Goal: Find contact information: Find specific page/section

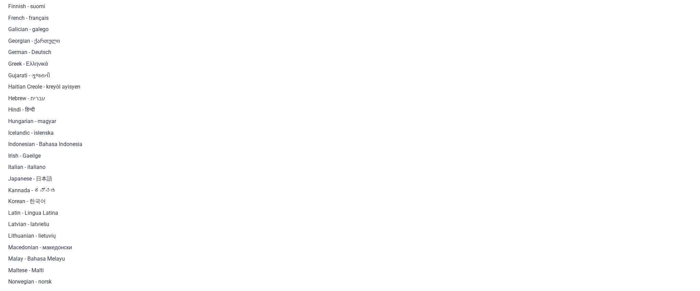
scroll to position [377, 0]
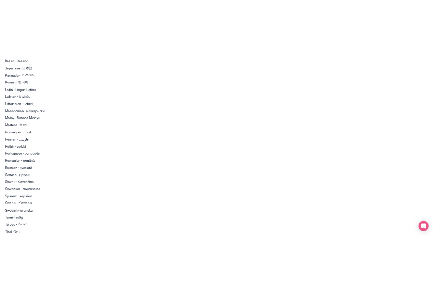
scroll to position [423, 0]
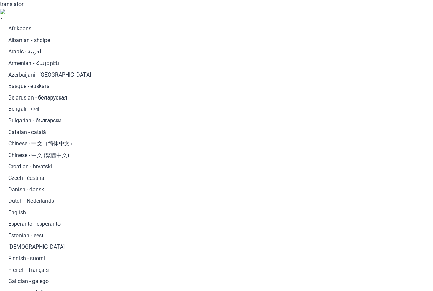
scroll to position [423, 0]
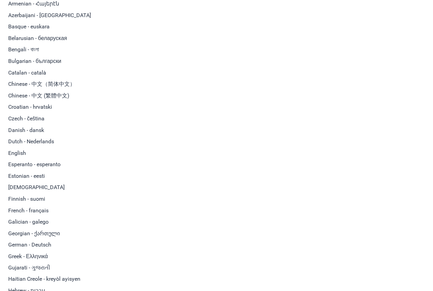
scroll to position [0, 0]
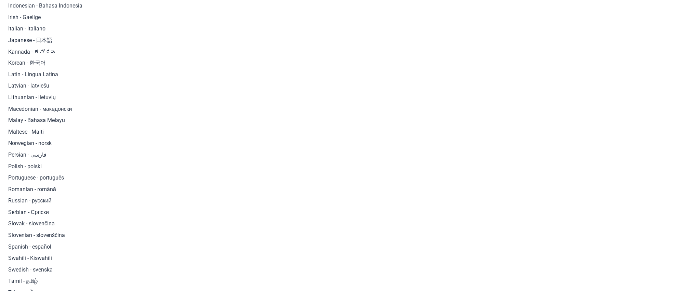
scroll to position [131, 0]
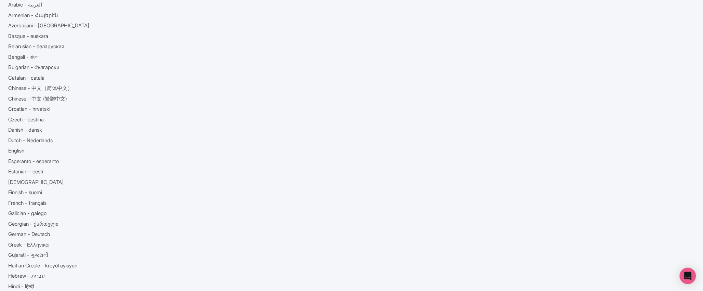
scroll to position [51, 0]
